Goal: Check status: Check status

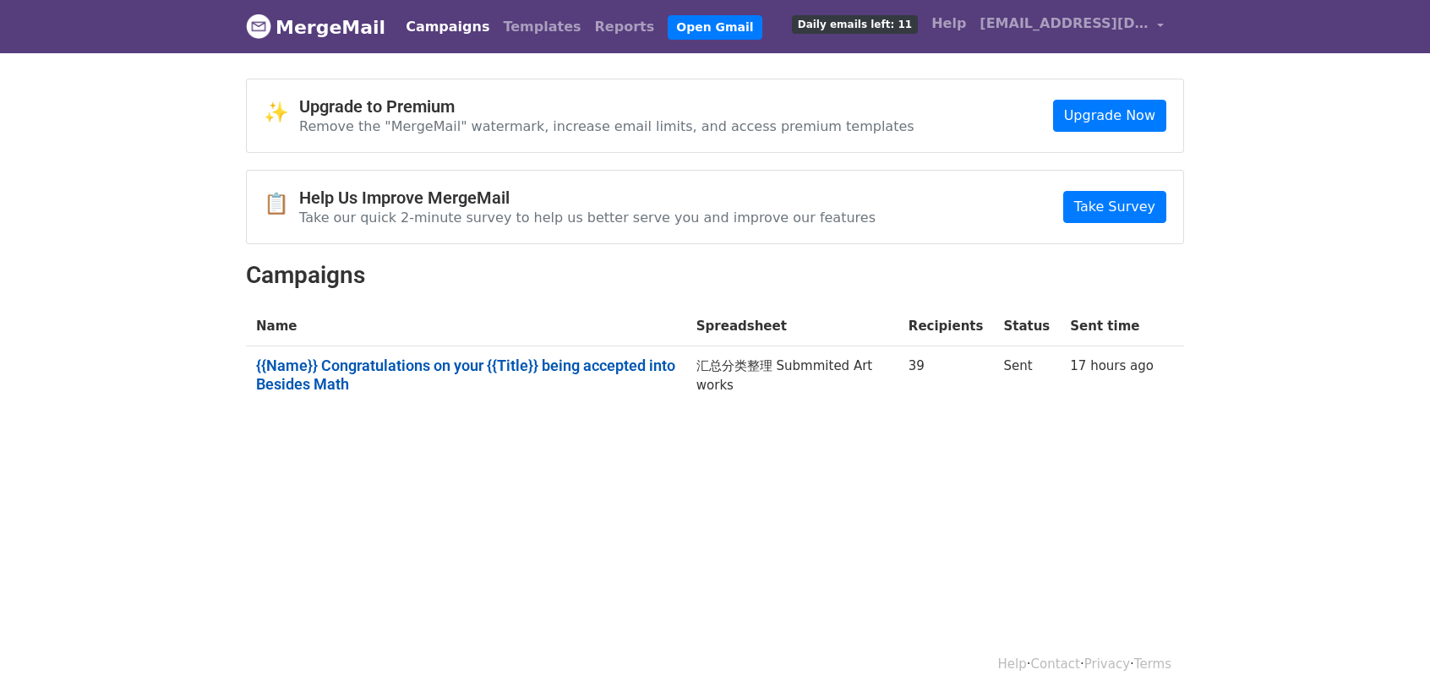
click at [479, 362] on link "{{Name}} Congratulations on your {{Title}} being accepted into Besides Math" at bounding box center [466, 375] width 420 height 36
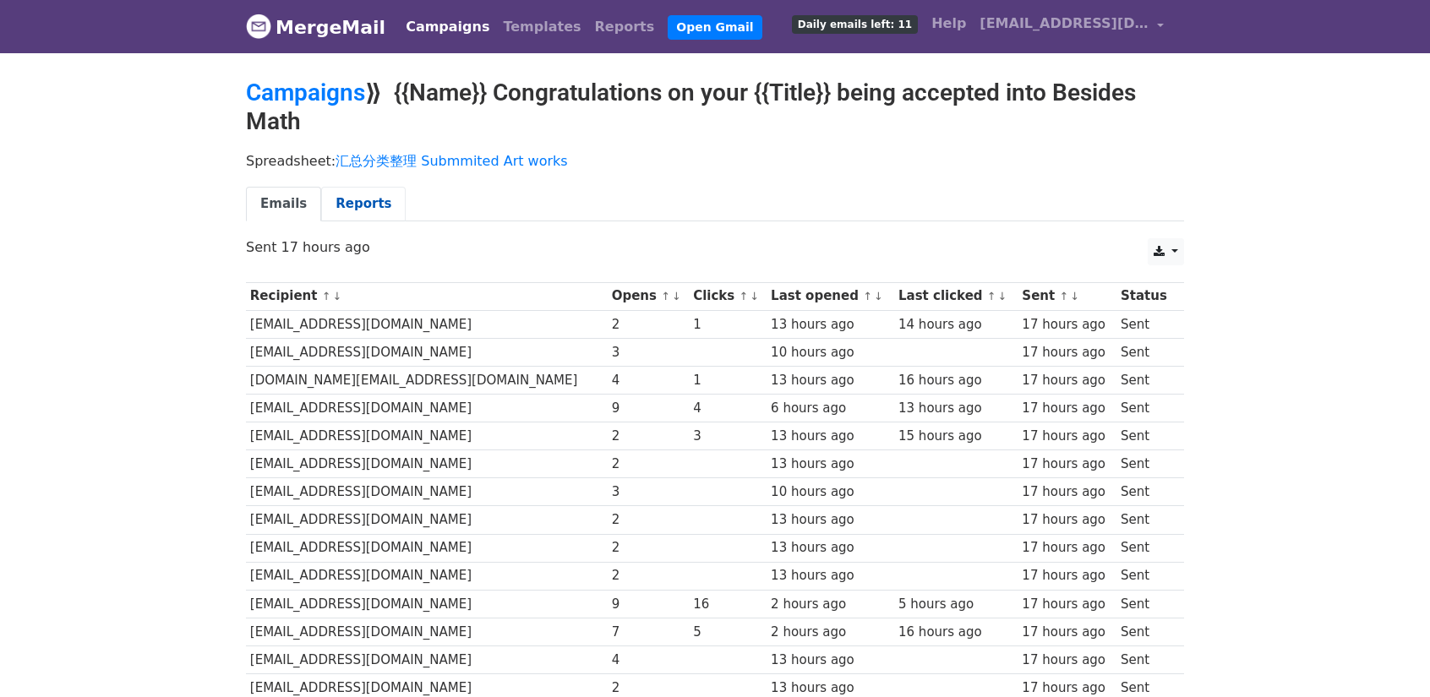
click at [350, 209] on link "Reports" at bounding box center [363, 204] width 85 height 35
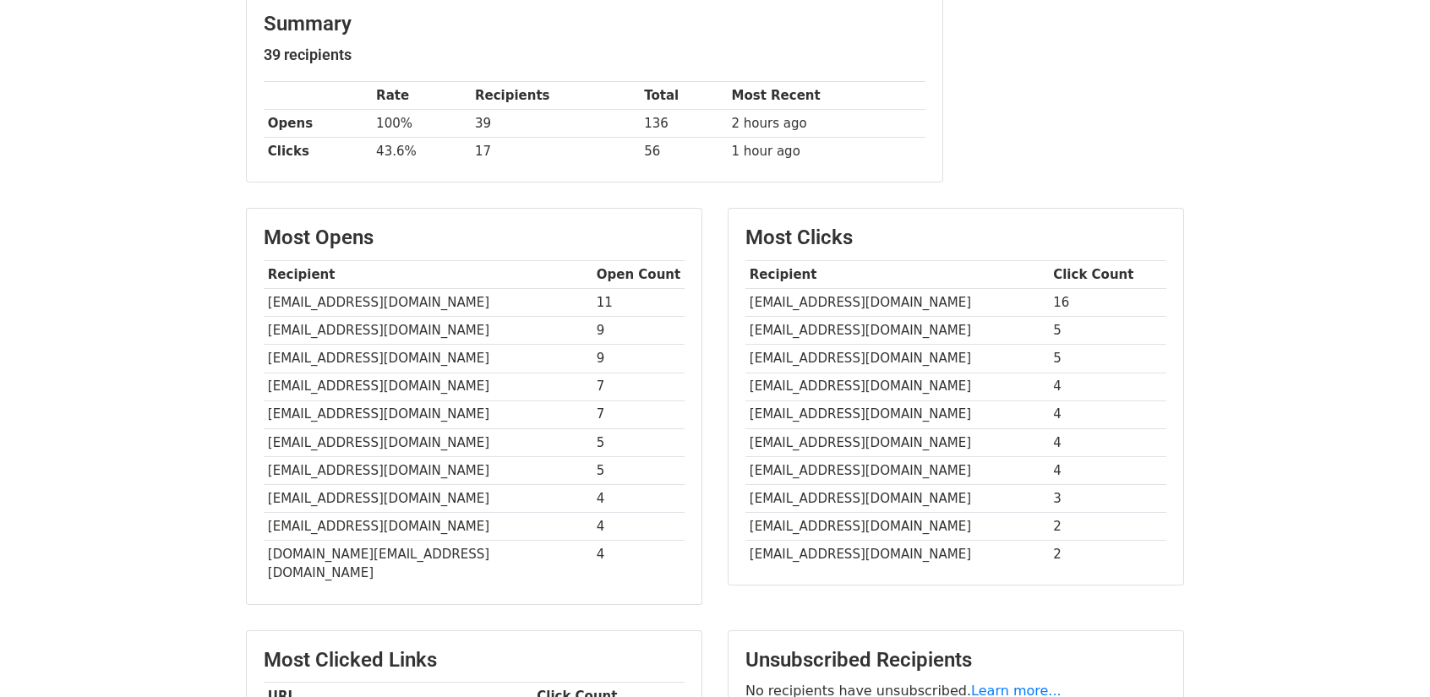
scroll to position [254, 0]
click at [136, 386] on body "MergeMail Campaigns Templates Reports Open Gmail Daily emails left: 11 Help jun…" at bounding box center [715, 335] width 1430 height 1178
